Goal: Transaction & Acquisition: Purchase product/service

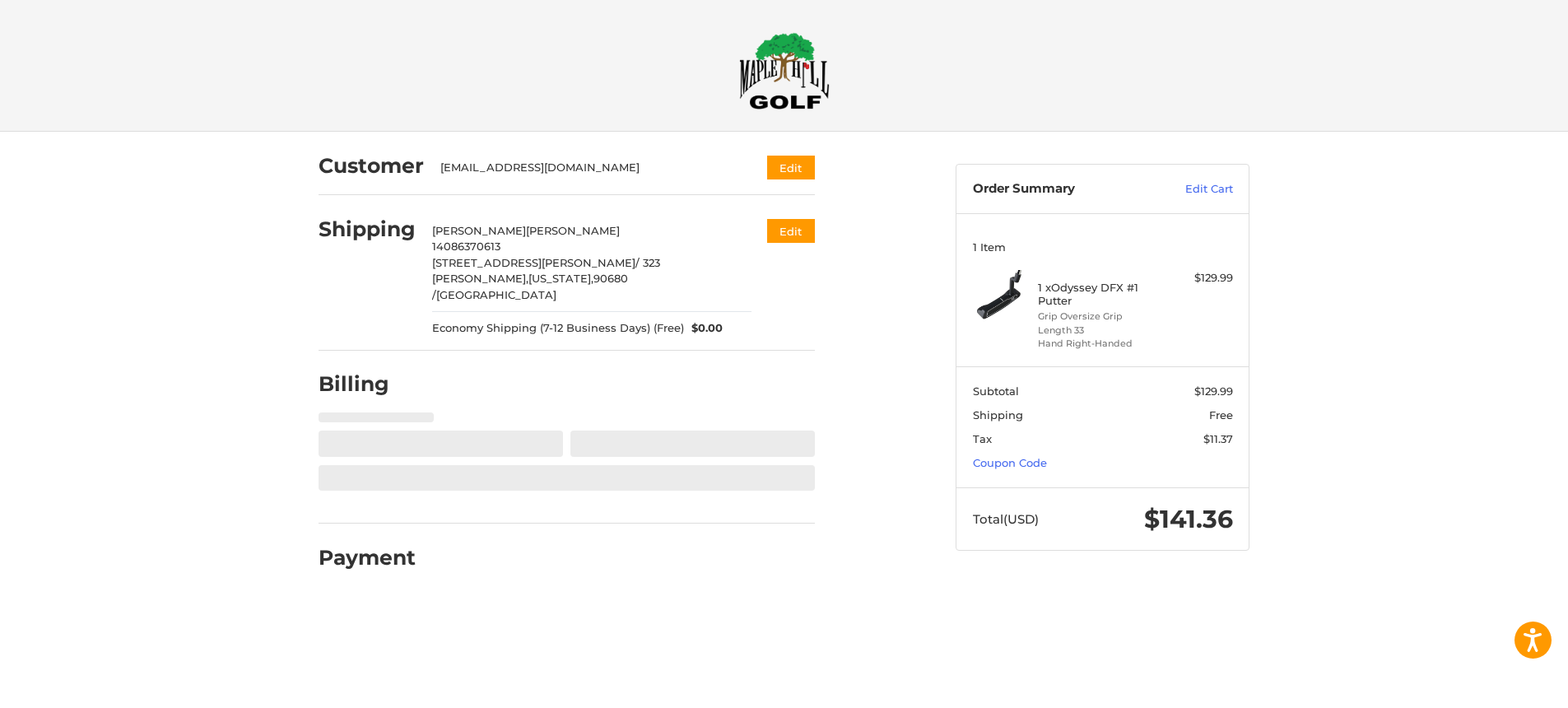
select select "**"
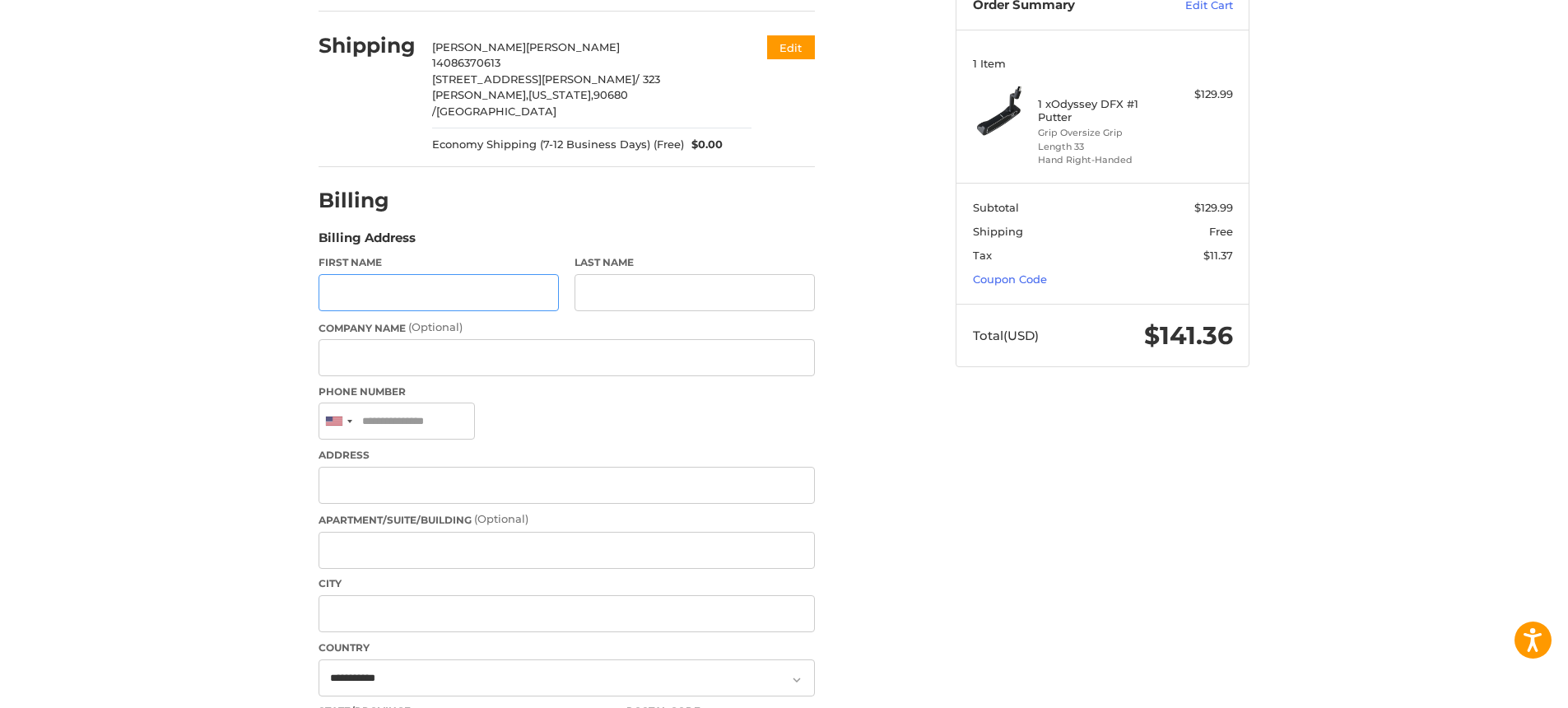
scroll to position [192, 0]
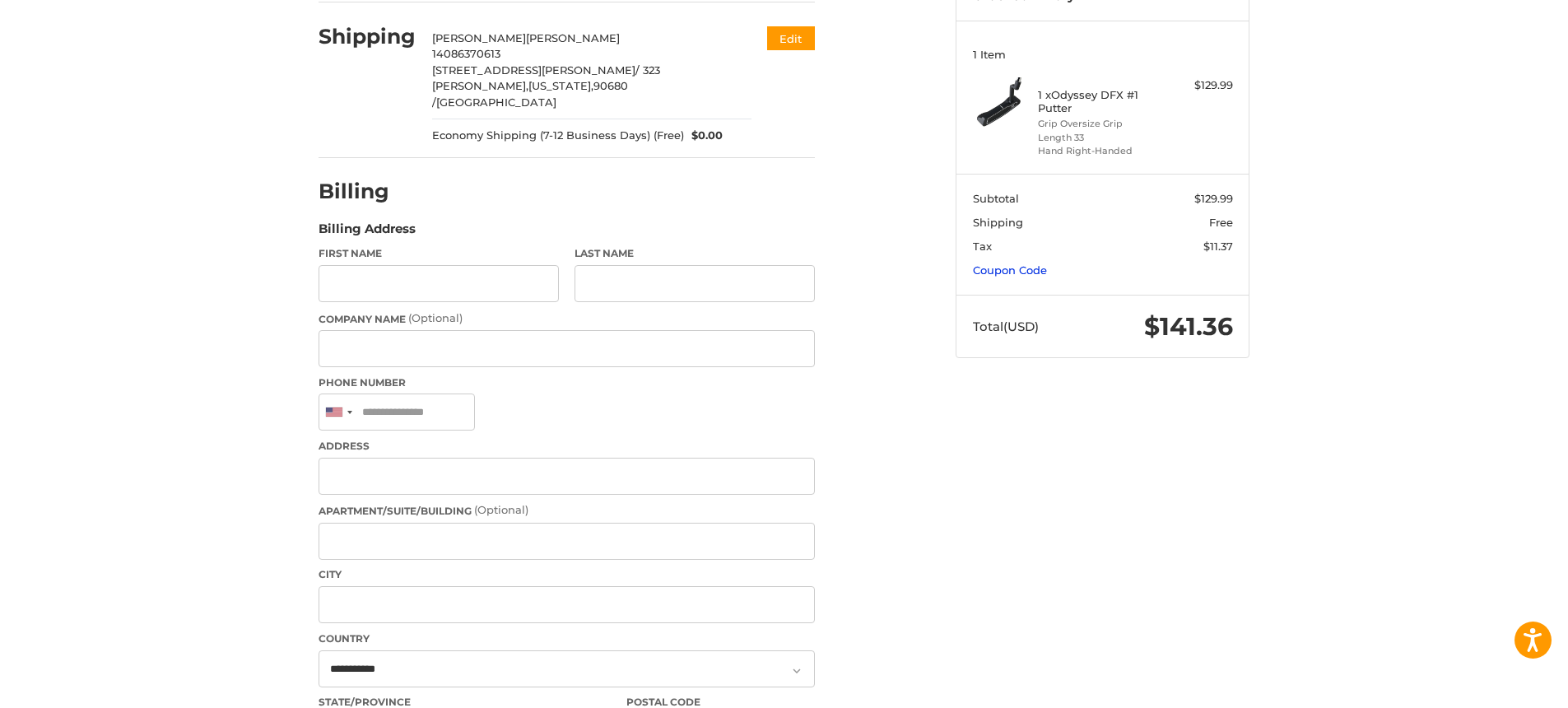
click at [1019, 268] on link "Coupon Code" at bounding box center [1010, 269] width 74 height 13
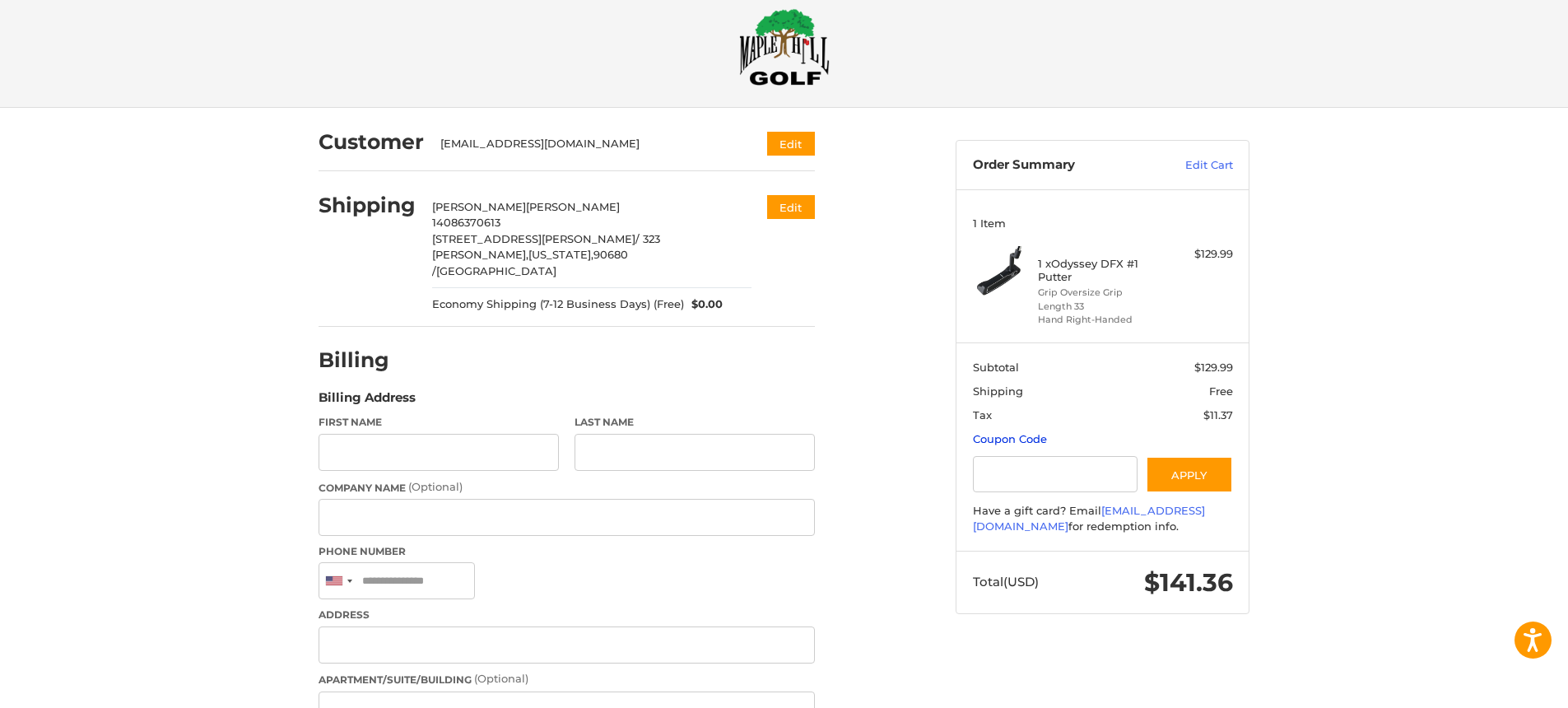
scroll to position [3, 0]
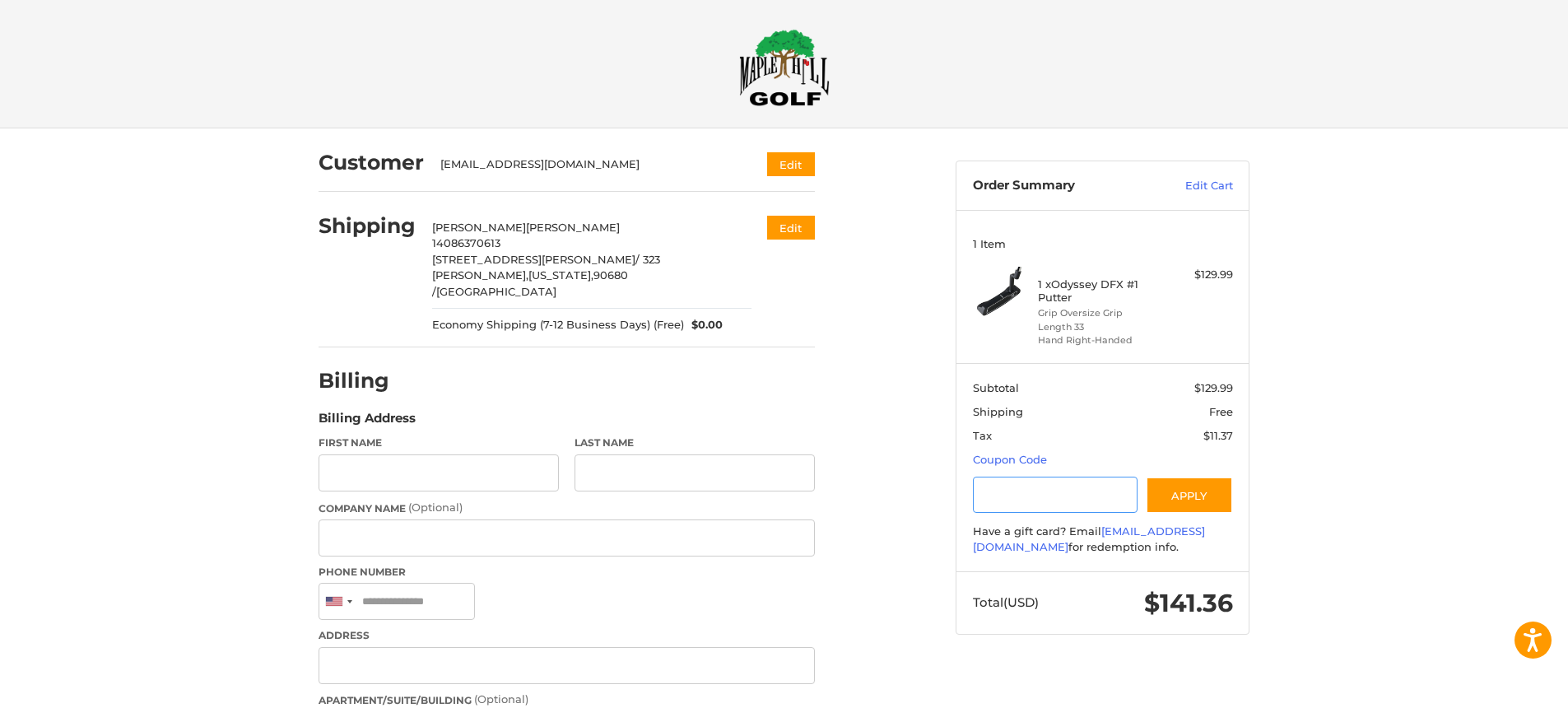
click at [1013, 499] on input "Gift Certificate or Coupon Code" at bounding box center [1056, 495] width 166 height 37
paste input "*********"
click at [1203, 501] on button "Apply" at bounding box center [1189, 495] width 87 height 37
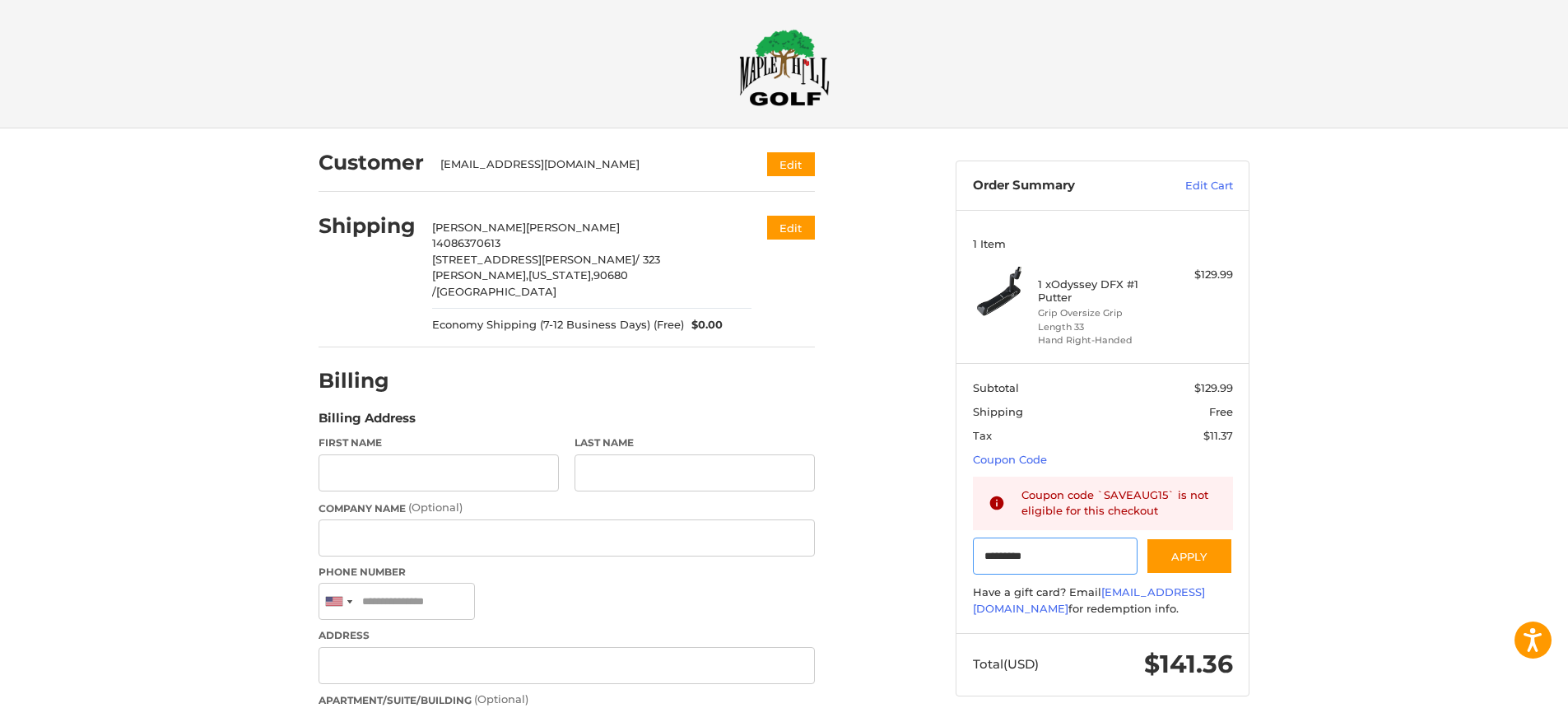
click at [1032, 550] on input "*********" at bounding box center [1056, 556] width 166 height 37
paste input "Gift Certificate or Coupon Code"
click at [1180, 563] on button "Apply" at bounding box center [1189, 556] width 87 height 37
drag, startPoint x: 1072, startPoint y: 562, endPoint x: 966, endPoint y: 558, distance: 106.1
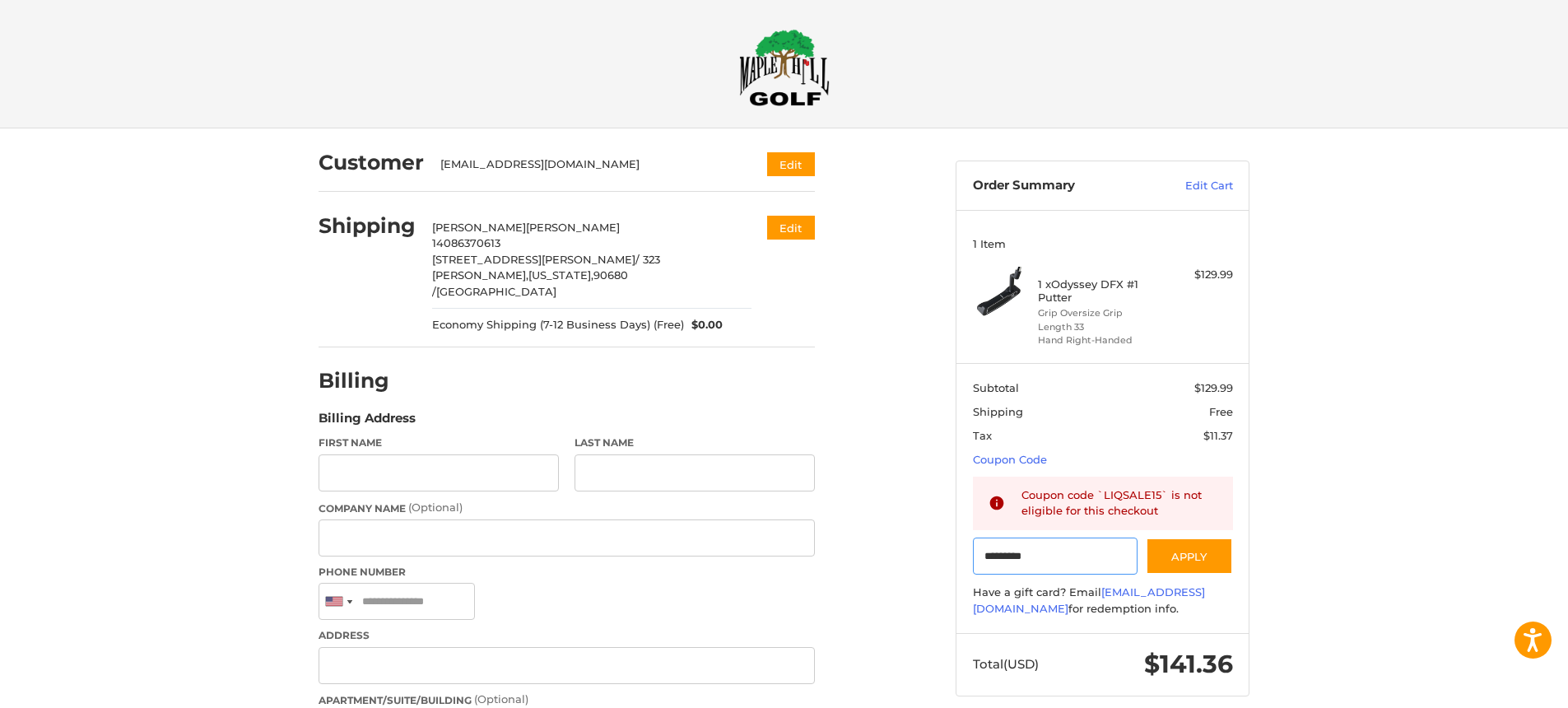
click at [929, 547] on div "Customer [EMAIL_ADDRESS][DOMAIN_NAME] Edit Shipping [PERSON_NAME] 14086370613 […" at bounding box center [784, 617] width 988 height 976
drag, startPoint x: 1201, startPoint y: 568, endPoint x: 1205, endPoint y: 552, distance: 16.5
click at [1201, 567] on button "Apply" at bounding box center [1189, 556] width 87 height 37
drag, startPoint x: 1060, startPoint y: 555, endPoint x: 912, endPoint y: 544, distance: 148.4
click at [907, 543] on div "Customer [EMAIL_ADDRESS][DOMAIN_NAME] Edit Shipping [PERSON_NAME] 14086370613 […" at bounding box center [784, 617] width 988 height 976
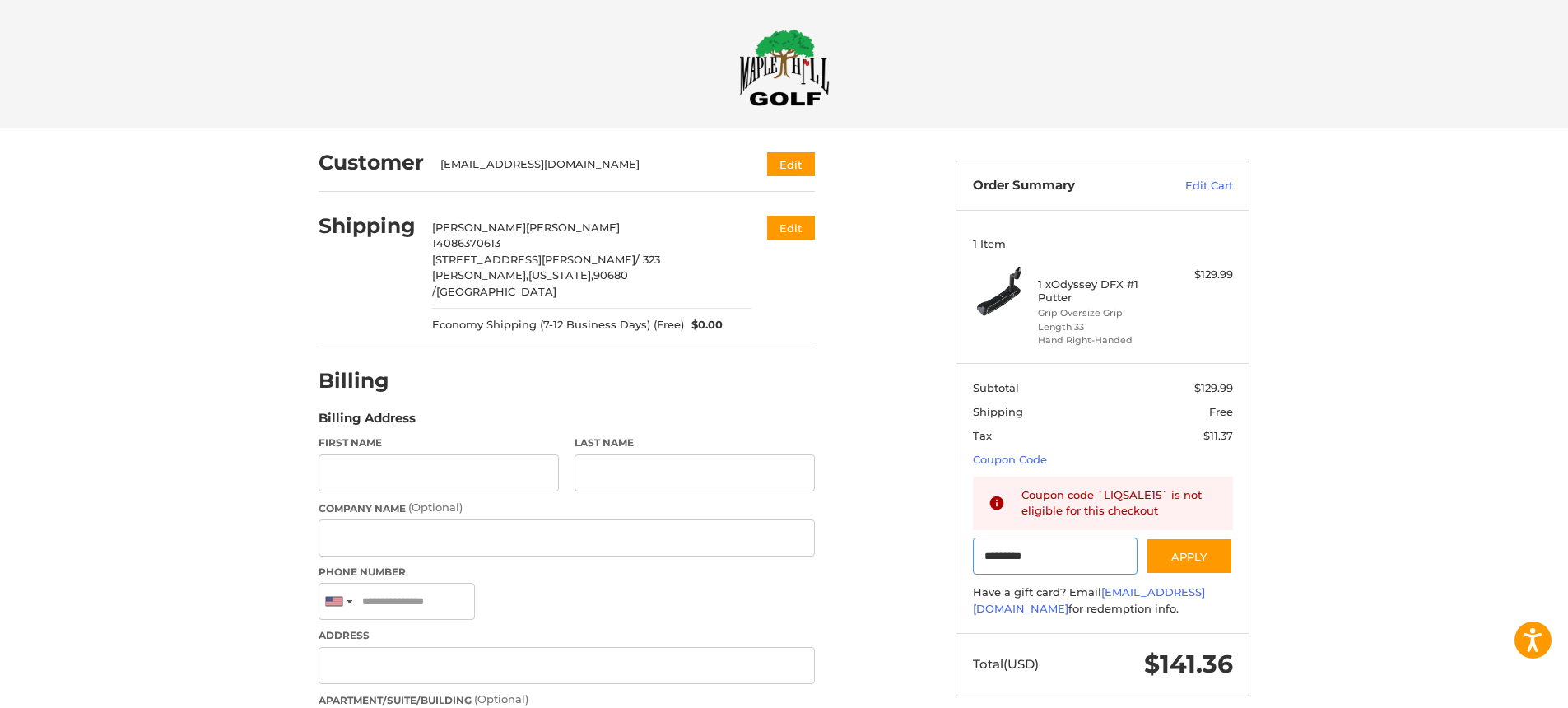
drag, startPoint x: 1083, startPoint y: 562, endPoint x: 911, endPoint y: 547, distance: 172.7
click at [897, 546] on div "Customer [EMAIL_ADDRESS][DOMAIN_NAME] Edit Shipping [PERSON_NAME] 14086370613 […" at bounding box center [784, 617] width 988 height 976
paste input "Gift Certificate or Coupon Code"
click at [1202, 558] on button "Apply" at bounding box center [1189, 556] width 87 height 37
drag, startPoint x: 1085, startPoint y: 558, endPoint x: 920, endPoint y: 552, distance: 165.1
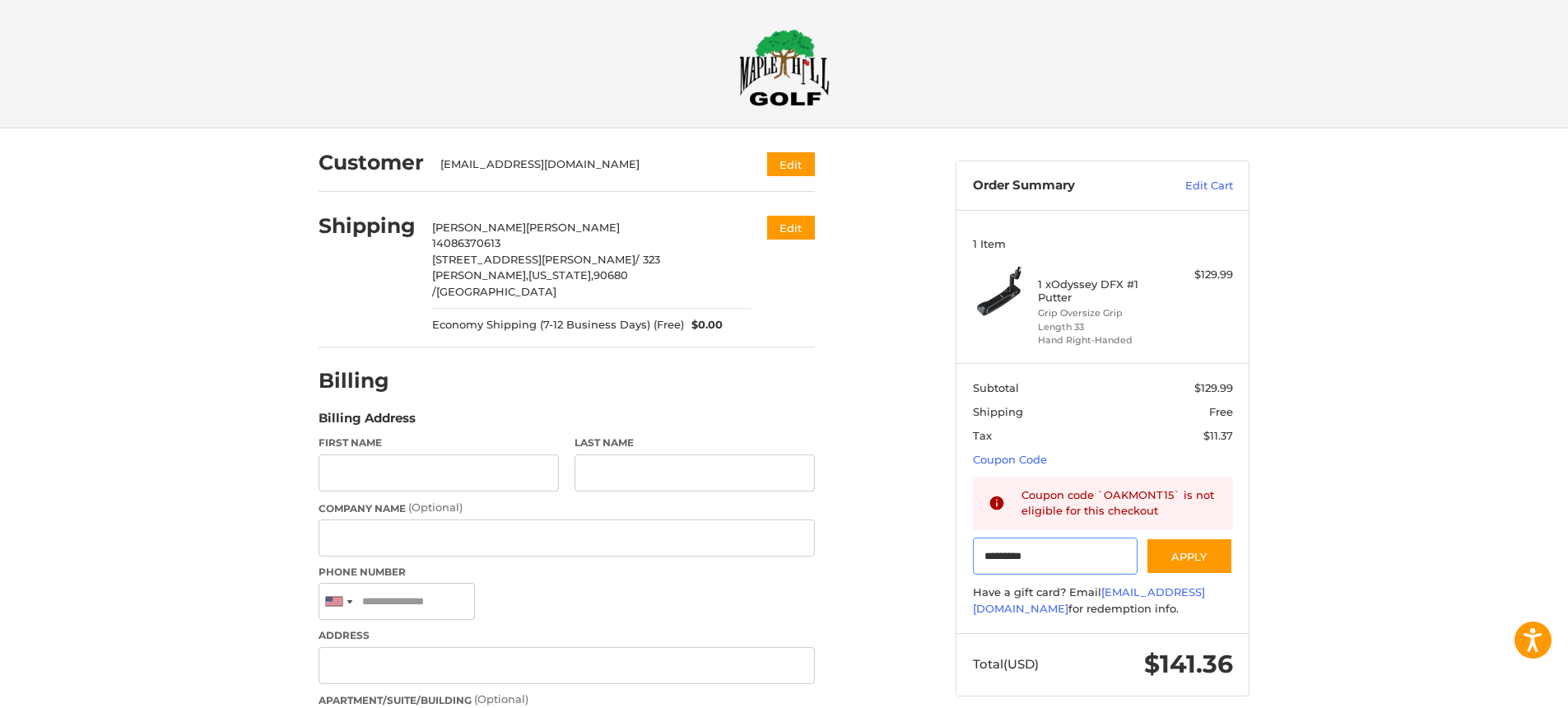
click at [918, 552] on div "Customer [EMAIL_ADDRESS][DOMAIN_NAME] Edit Shipping [PERSON_NAME] 14086370613 […" at bounding box center [784, 617] width 988 height 976
paste input "**"
click at [1192, 557] on button "Apply" at bounding box center [1189, 556] width 87 height 37
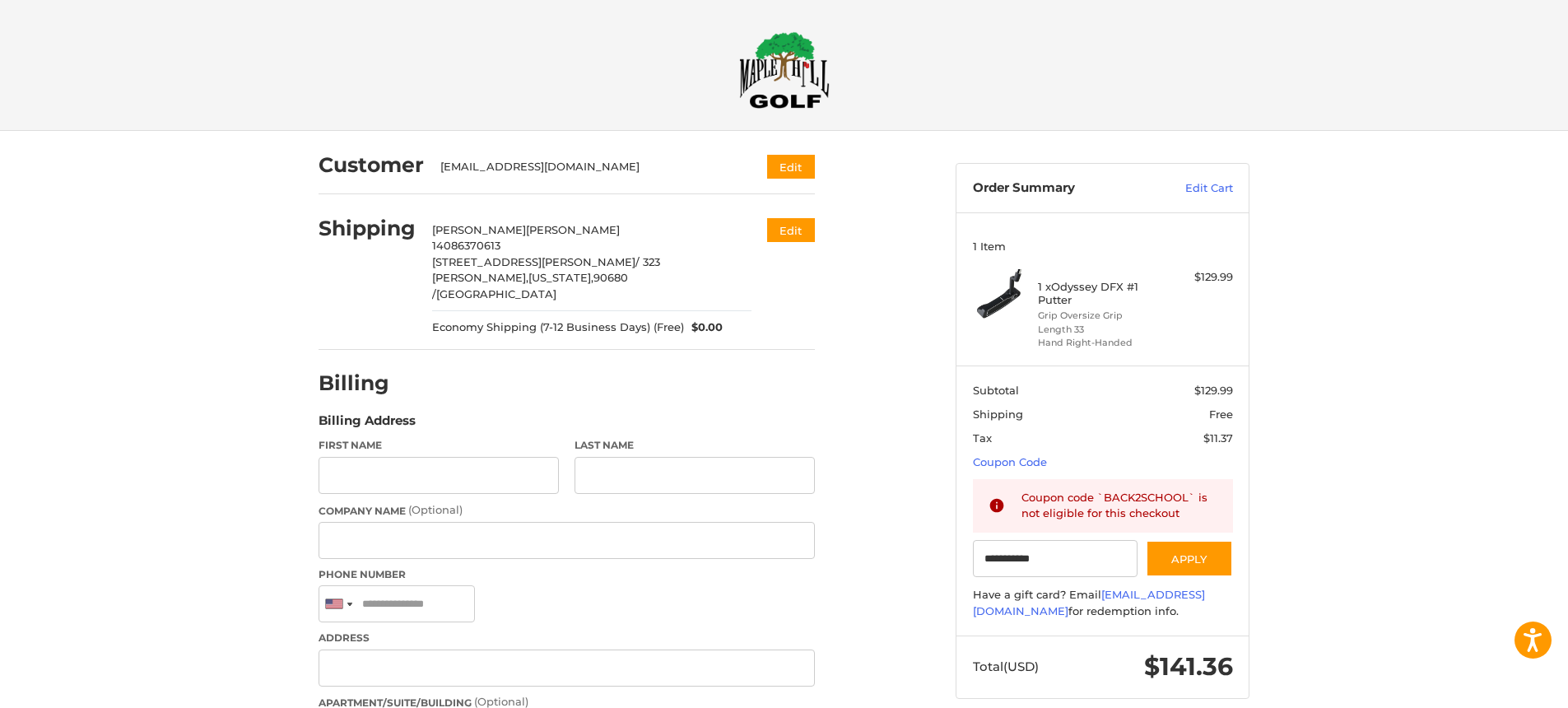
scroll to position [0, 0]
drag, startPoint x: 1100, startPoint y: 564, endPoint x: 915, endPoint y: 545, distance: 186.0
click at [915, 545] on div "Customer [EMAIL_ADDRESS][DOMAIN_NAME] Edit Shipping [PERSON_NAME] 14086370613 […" at bounding box center [784, 620] width 988 height 976
click at [190, 396] on div "Customer [EMAIL_ADDRESS][DOMAIN_NAME] Edit Shipping [PERSON_NAME] 14086370613 […" at bounding box center [784, 620] width 1568 height 976
drag, startPoint x: 1076, startPoint y: 569, endPoint x: 926, endPoint y: 550, distance: 151.2
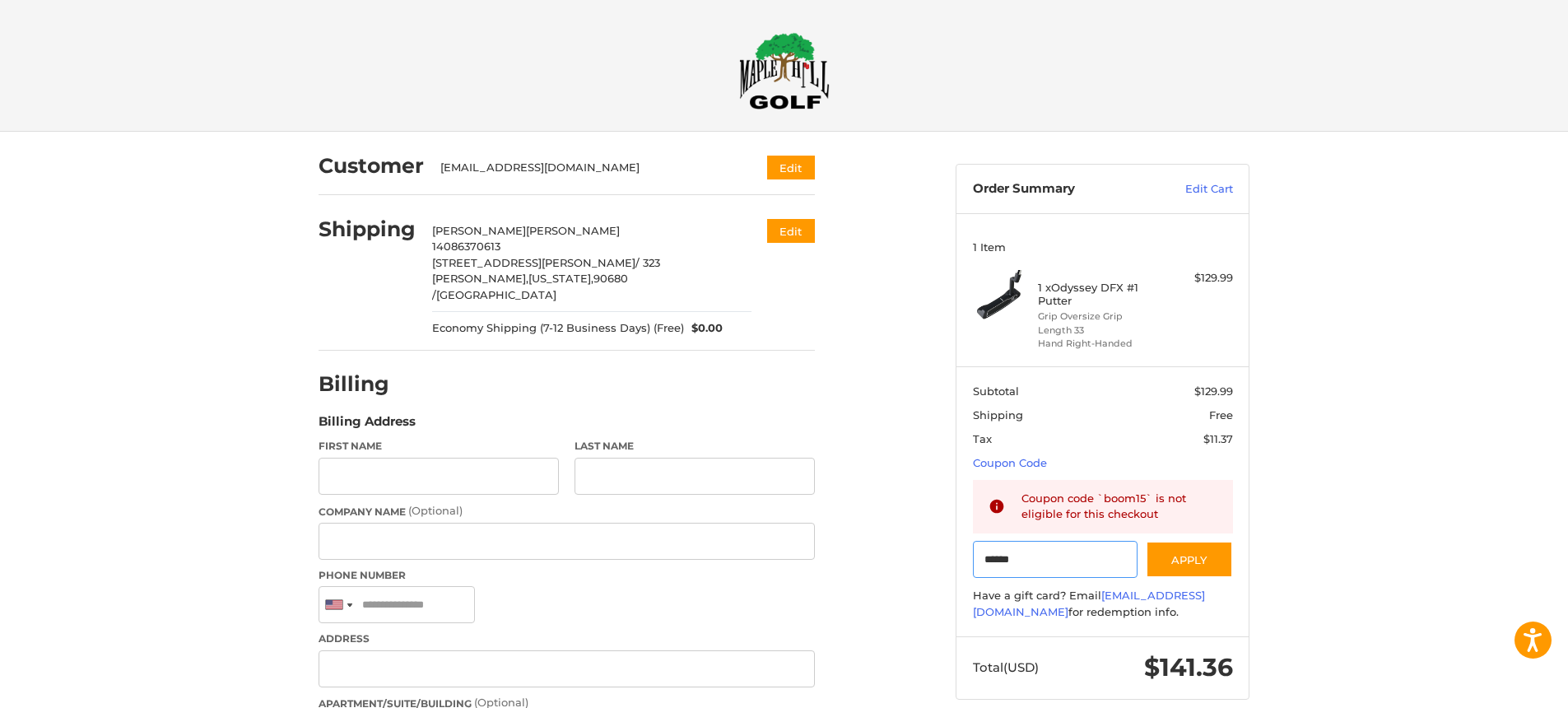
click at [923, 550] on div "Customer [EMAIL_ADDRESS][DOMAIN_NAME] Edit Shipping [PERSON_NAME] 14086370613 […" at bounding box center [784, 620] width 988 height 976
paste input "***"
type input "*********"
click at [1177, 561] on button "Apply" at bounding box center [1189, 559] width 87 height 37
